Goal: Navigation & Orientation: Find specific page/section

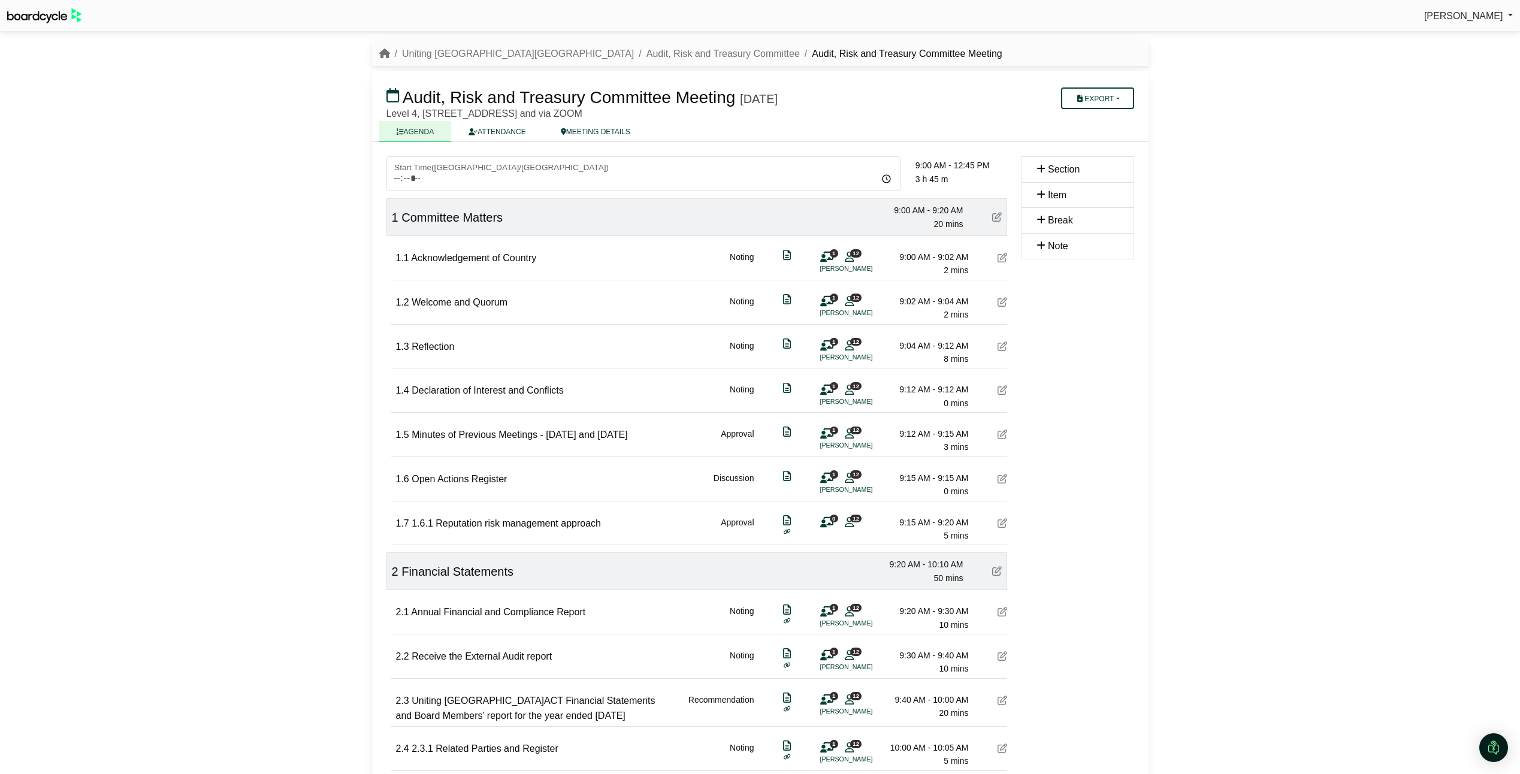
scroll to position [1237, 0]
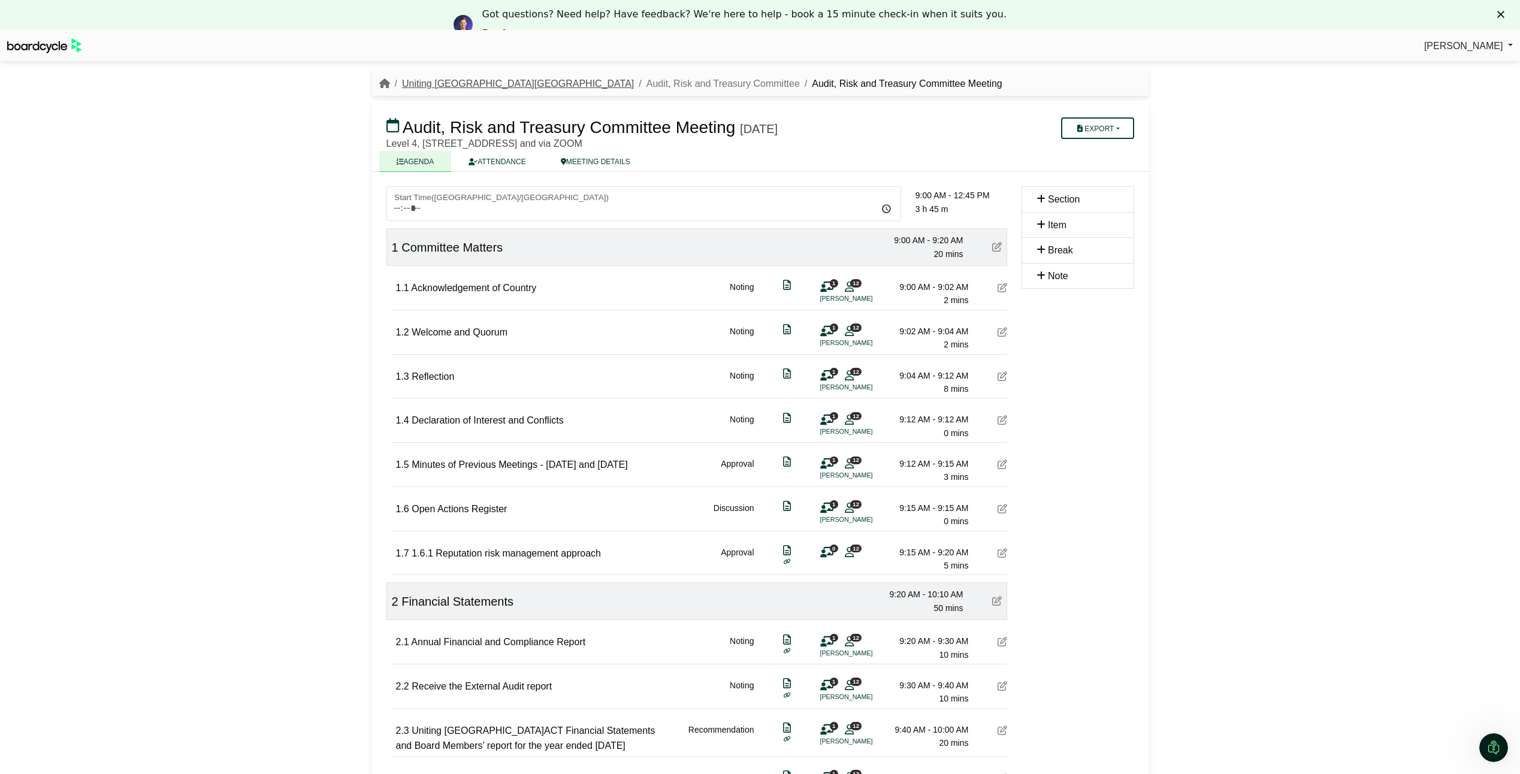
click at [441, 83] on link "Uniting [GEOGRAPHIC_DATA][GEOGRAPHIC_DATA]" at bounding box center [518, 83] width 232 height 10
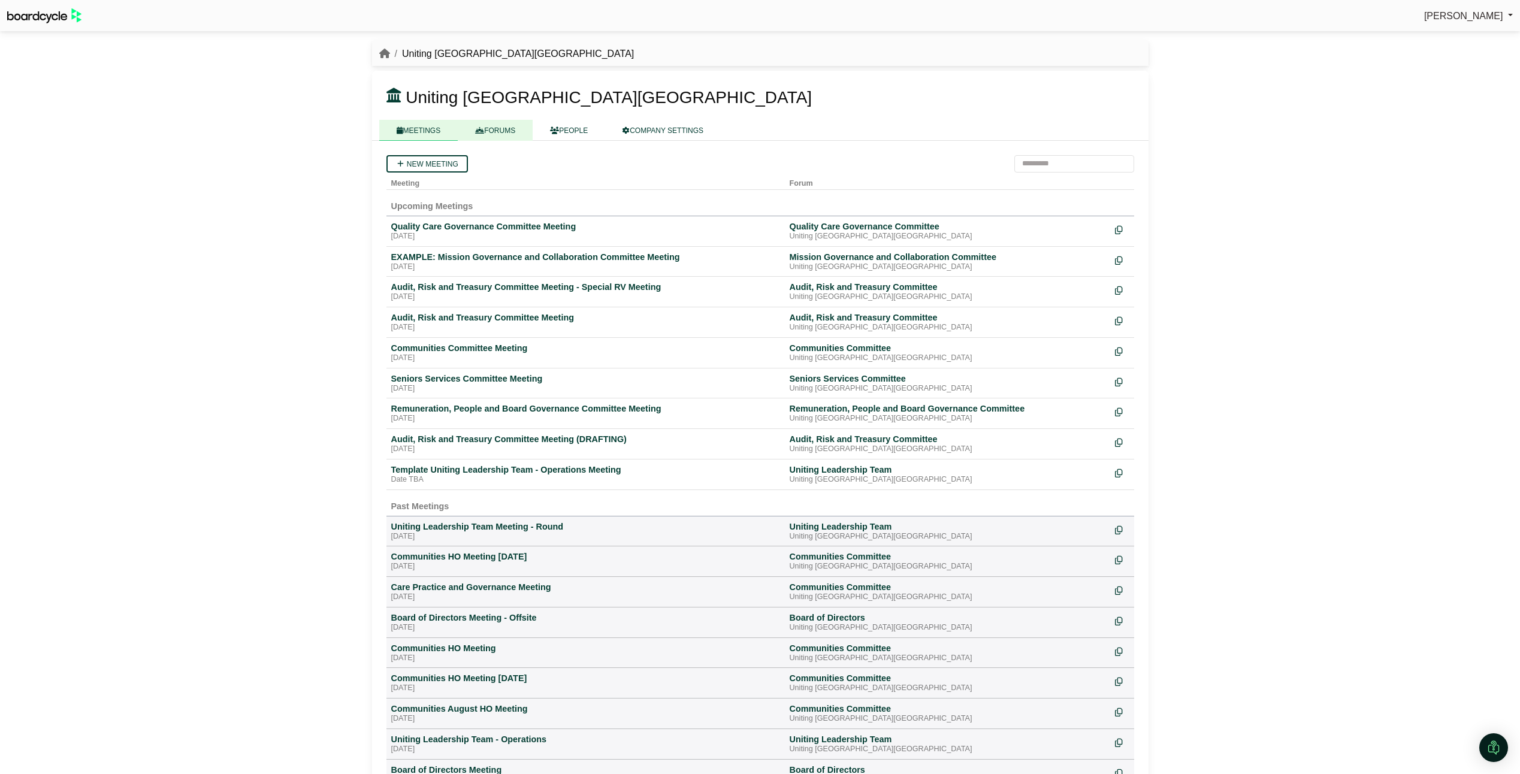
click at [498, 135] on link "FORUMS" at bounding box center [495, 130] width 75 height 21
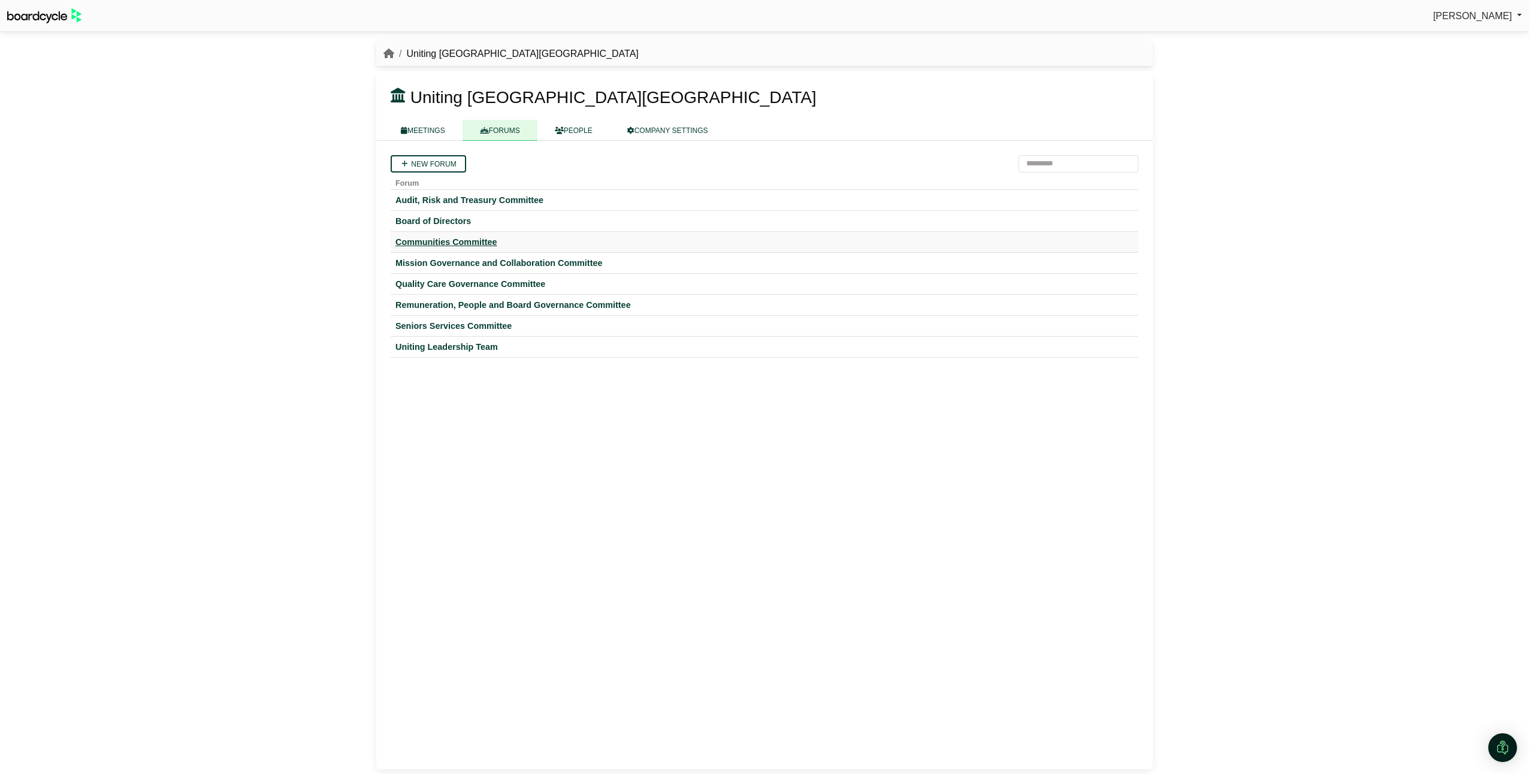
click at [462, 247] on div "Communities Committee" at bounding box center [764, 242] width 738 height 11
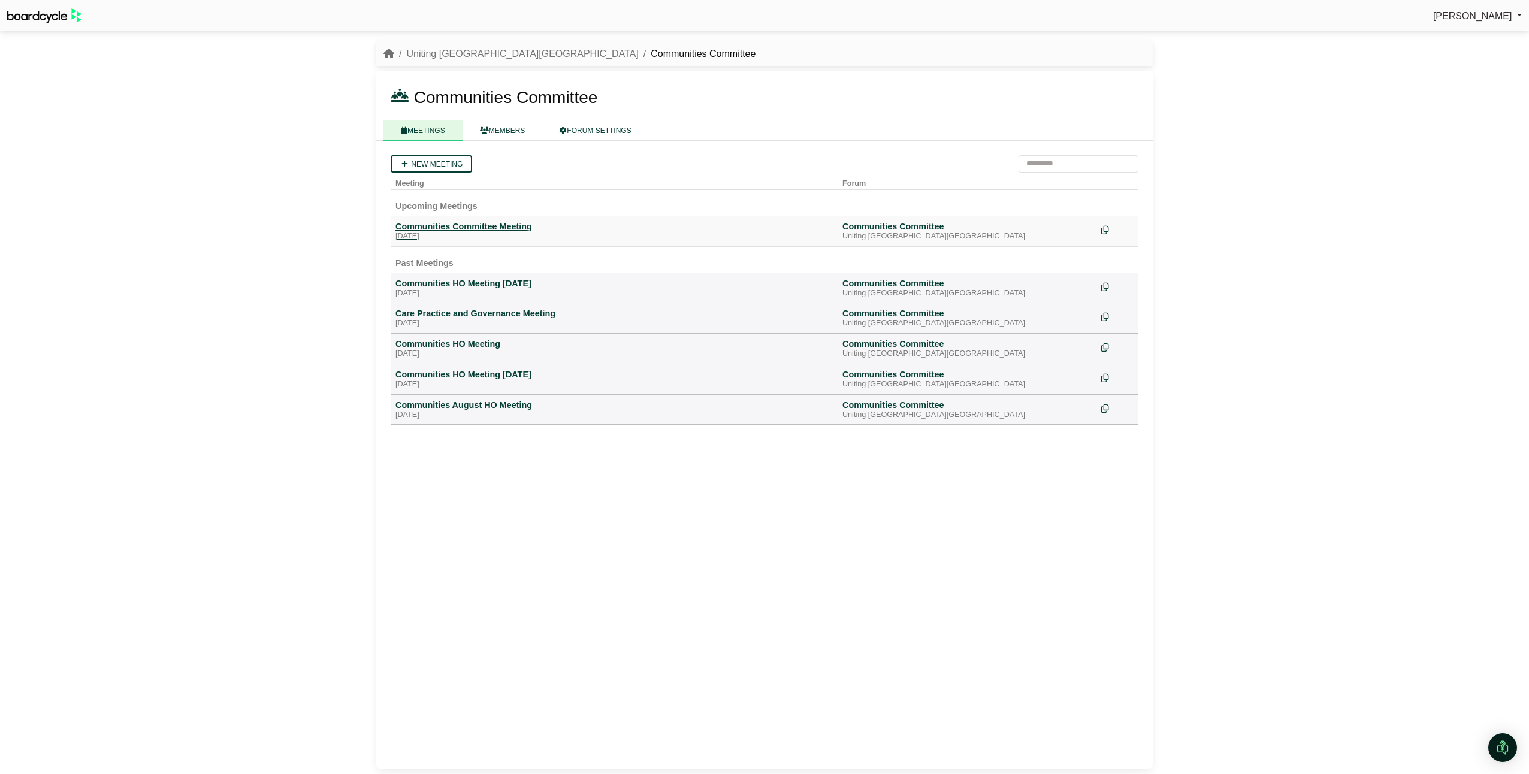
click at [462, 229] on div "Communities Committee Meeting" at bounding box center [613, 226] width 437 height 11
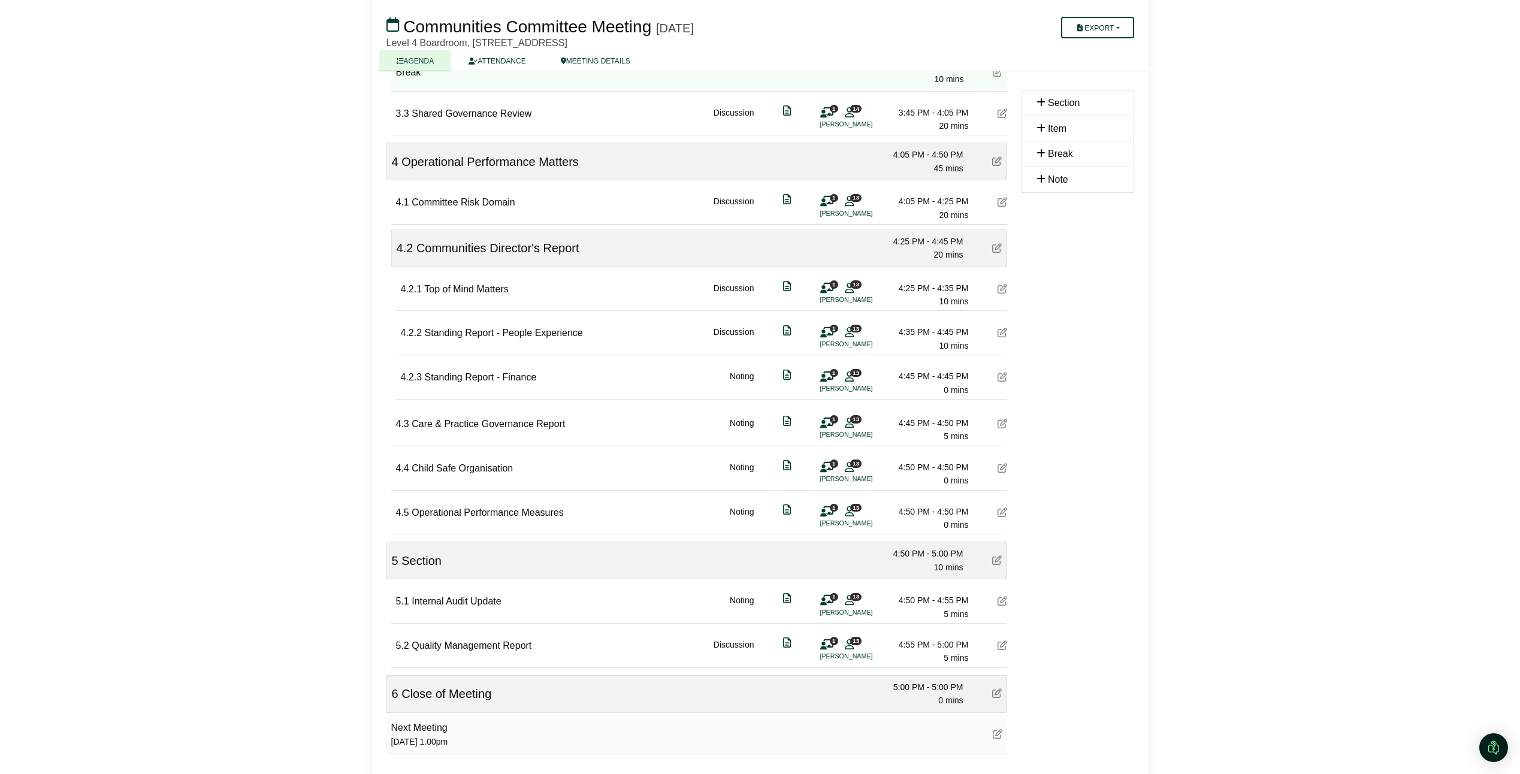
scroll to position [839, 0]
